Goal: Navigation & Orientation: Find specific page/section

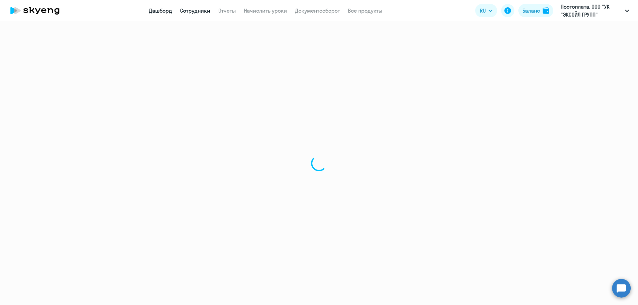
select select "30"
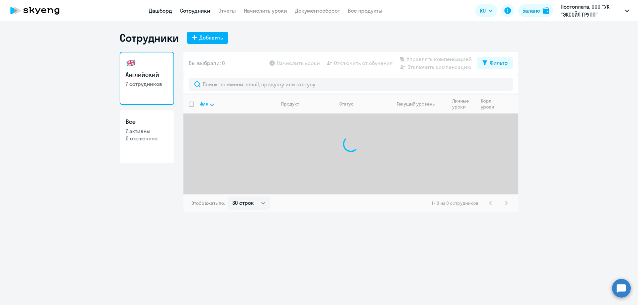
click at [166, 9] on link "Дашборд" at bounding box center [160, 10] width 23 height 7
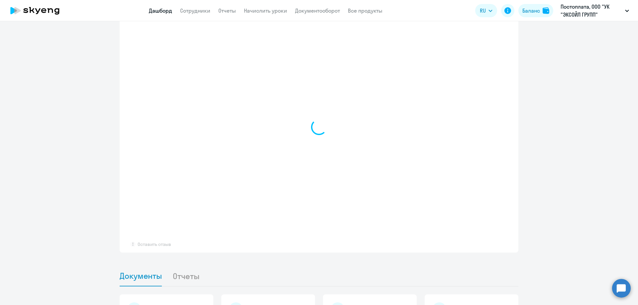
scroll to position [404, 0]
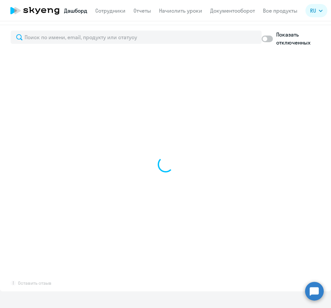
select select "30"
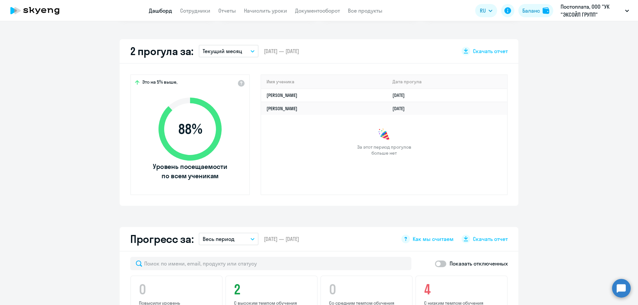
scroll to position [171, 0]
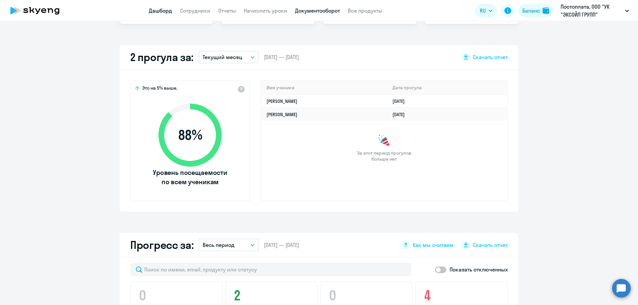
click at [317, 10] on link "Документооборот" at bounding box center [317, 10] width 45 height 7
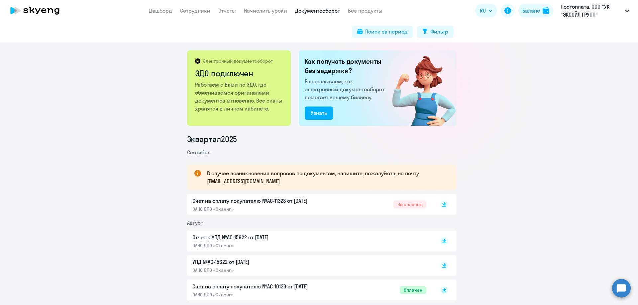
click at [239, 240] on p "Отчет к УПД №AC-15622 от [DATE]" at bounding box center [262, 238] width 140 height 8
